Goal: Task Accomplishment & Management: Manage account settings

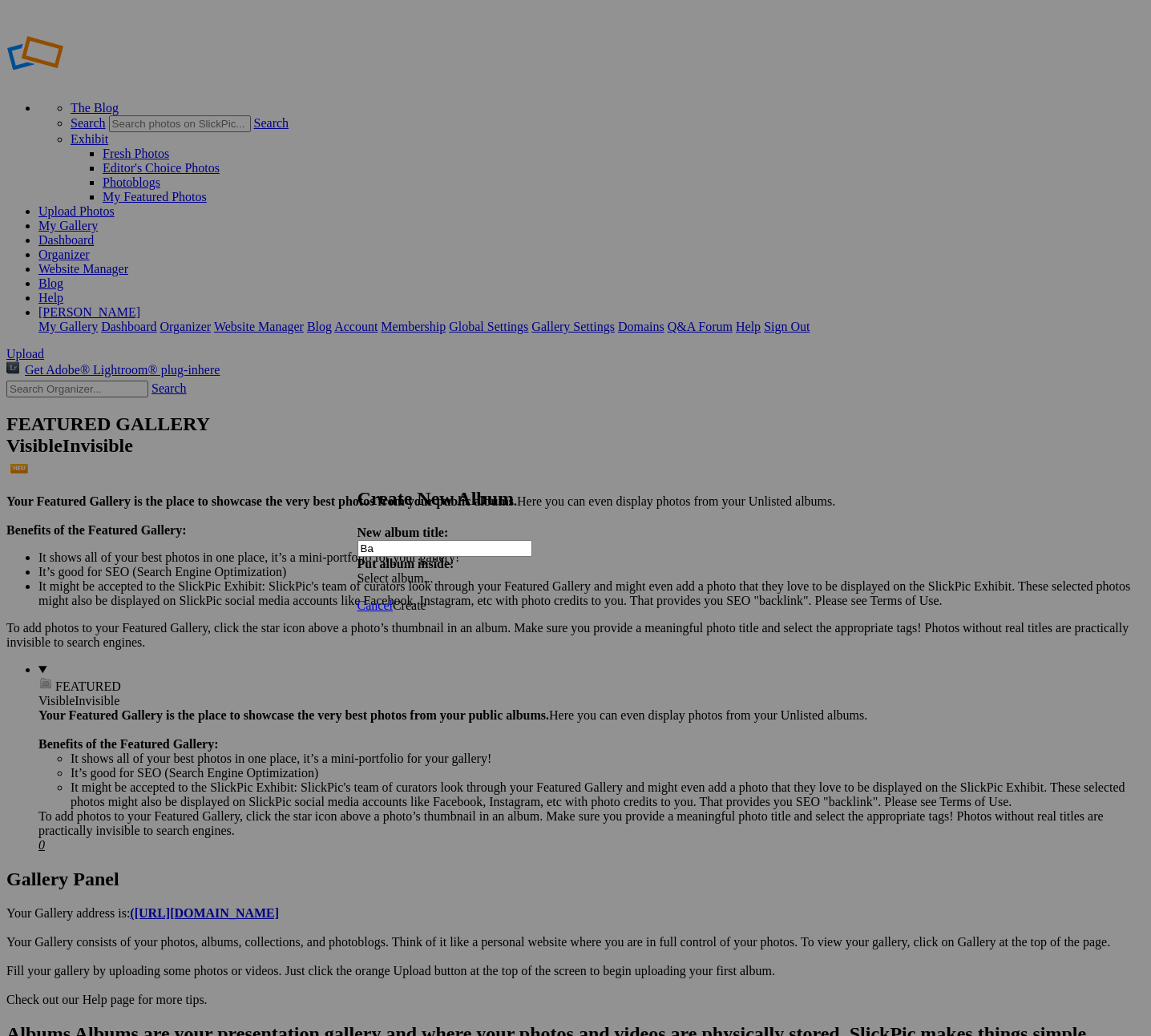
type input "B"
type input "Headshots & Background"
click at [427, 598] on span "Create" at bounding box center [410, 605] width 34 height 14
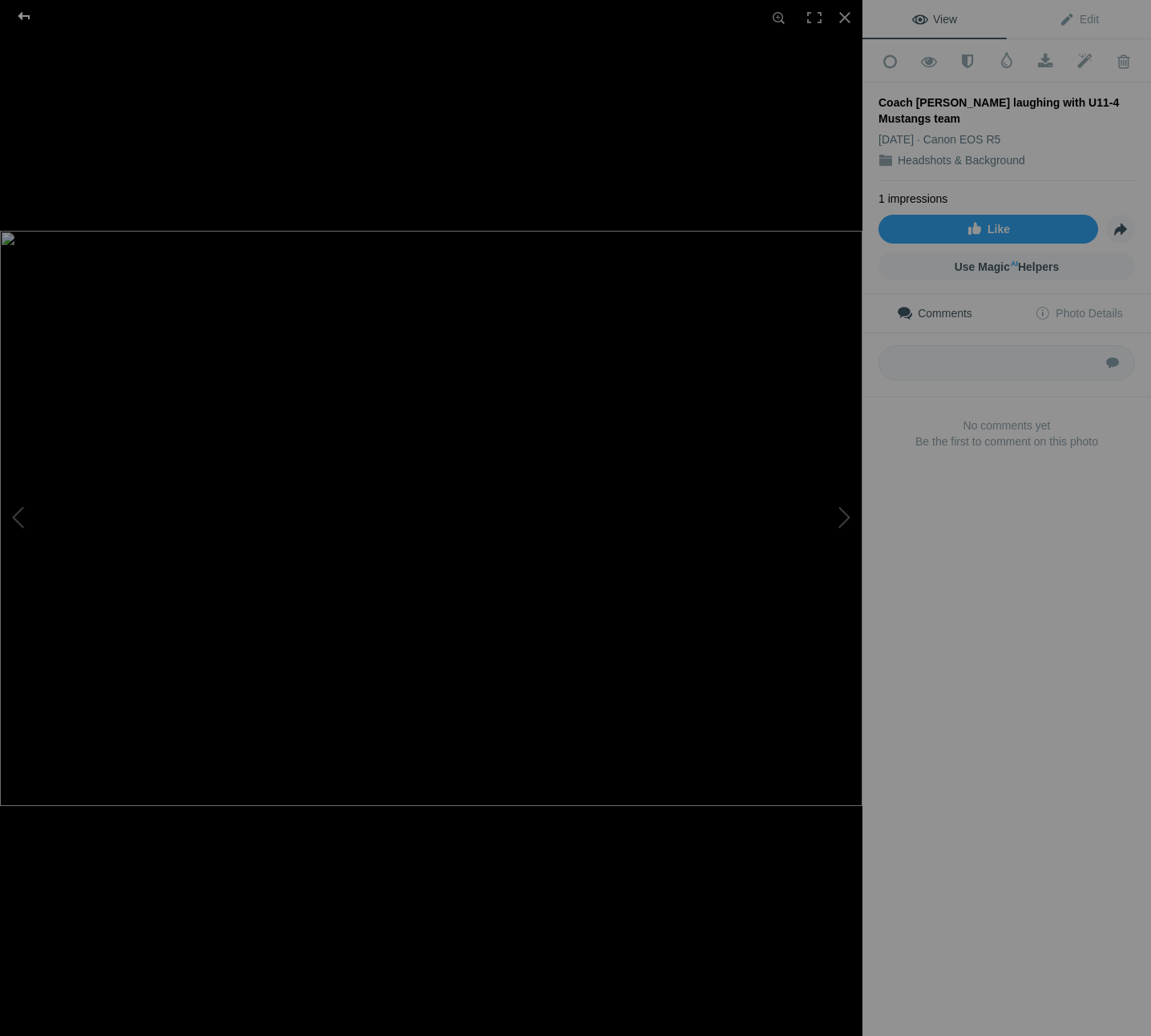
click at [22, 13] on div at bounding box center [24, 16] width 57 height 32
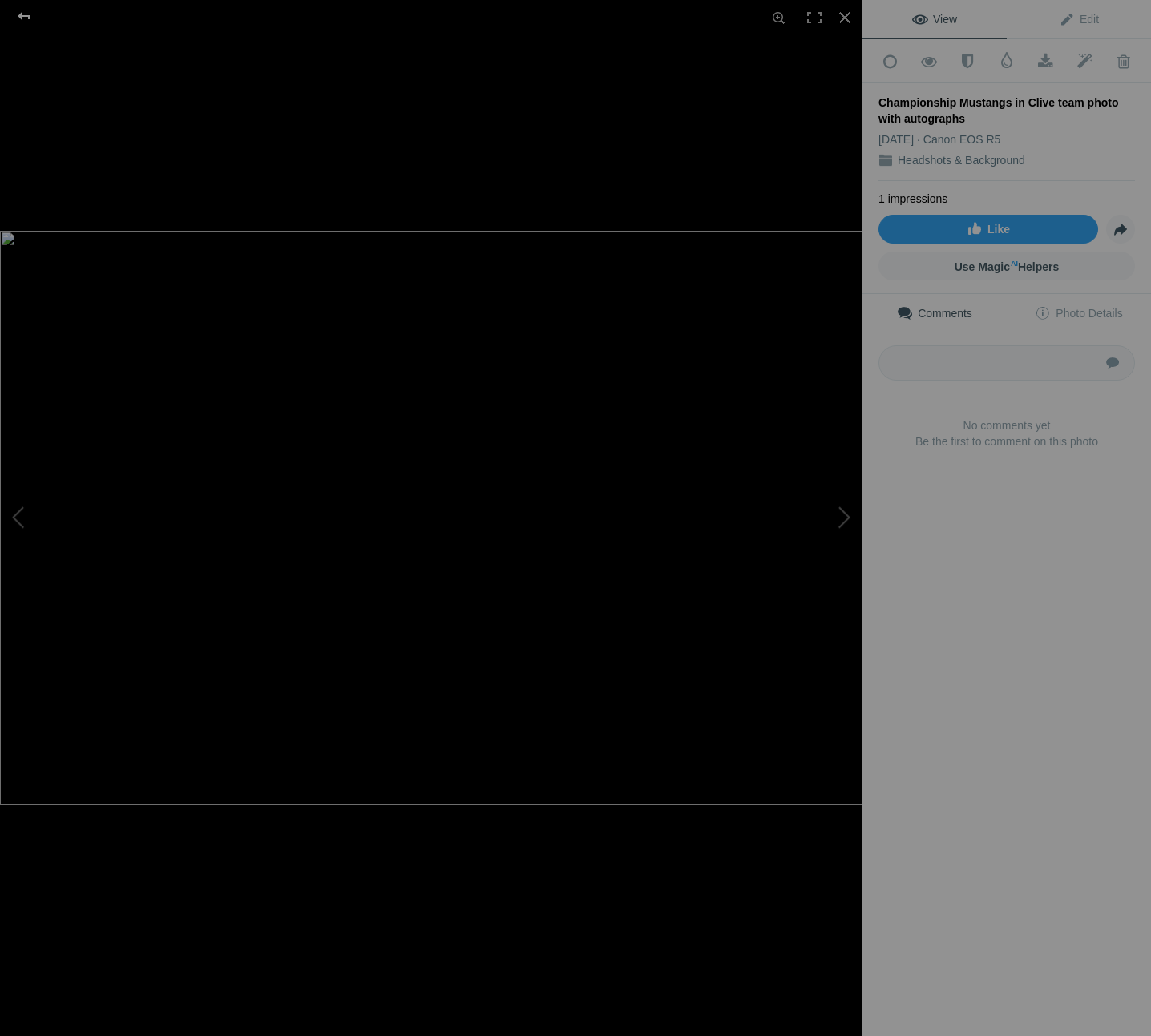
click at [22, 12] on div at bounding box center [24, 16] width 57 height 32
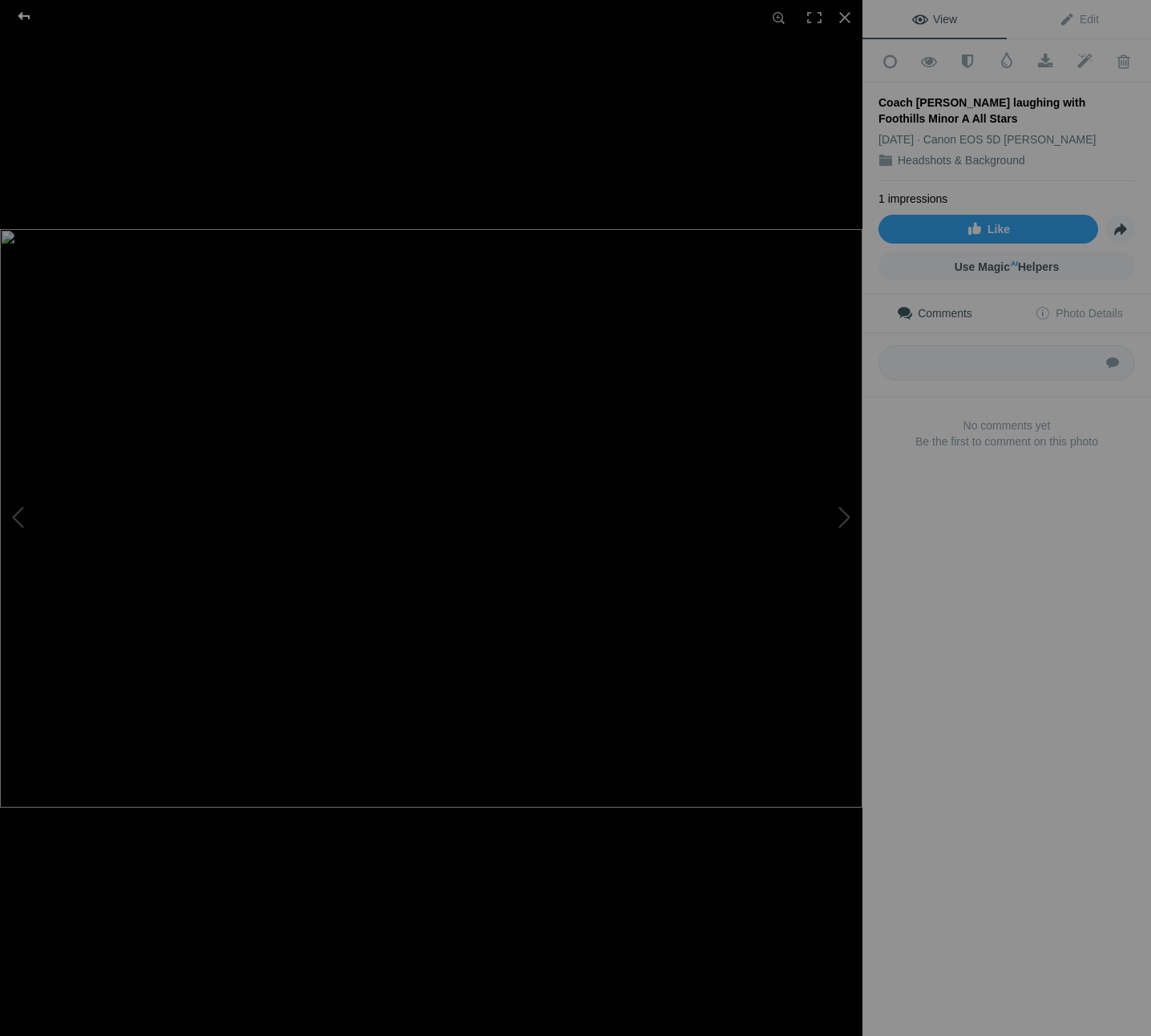
click at [23, 18] on div at bounding box center [24, 16] width 57 height 32
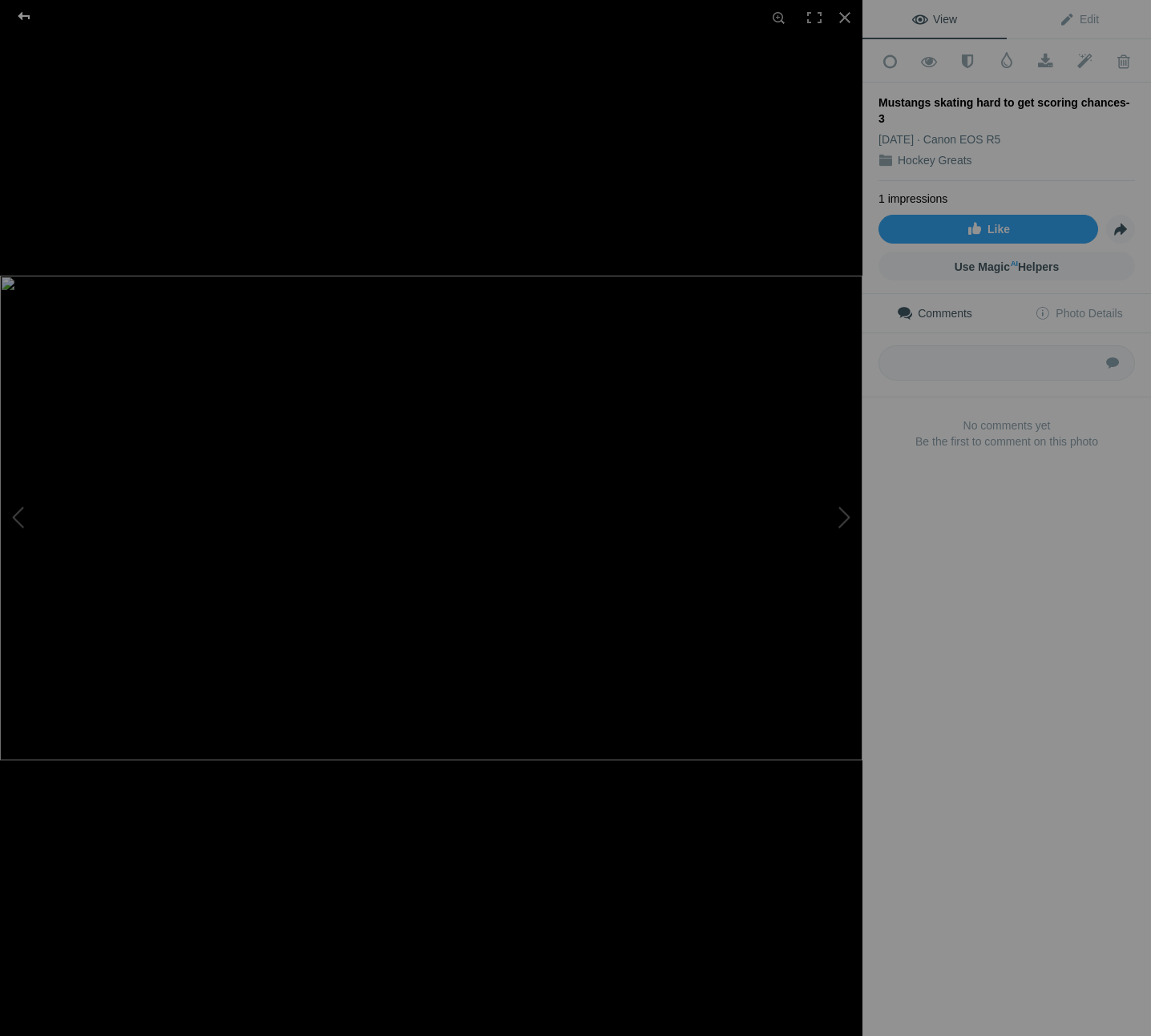
click at [26, 11] on div at bounding box center [24, 16] width 57 height 32
